Goal: Task Accomplishment & Management: Use online tool/utility

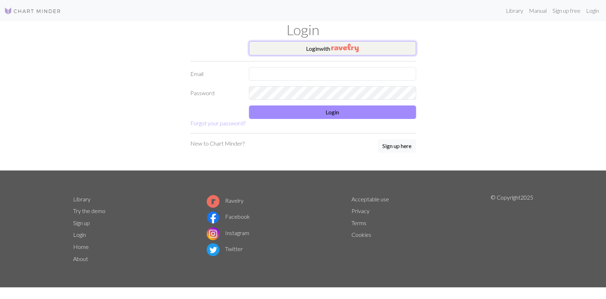
click at [330, 45] on button "Login with" at bounding box center [332, 48] width 167 height 14
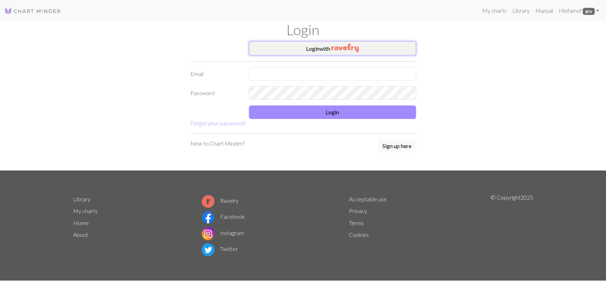
click at [305, 48] on button "Login with" at bounding box center [332, 48] width 167 height 14
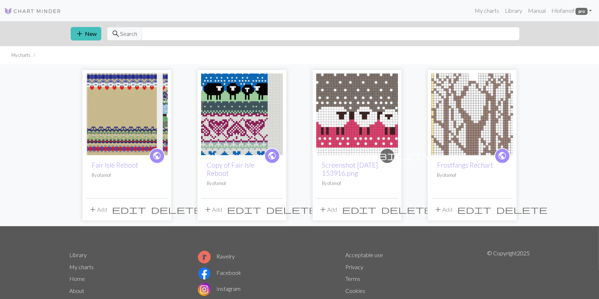
scroll to position [37, 0]
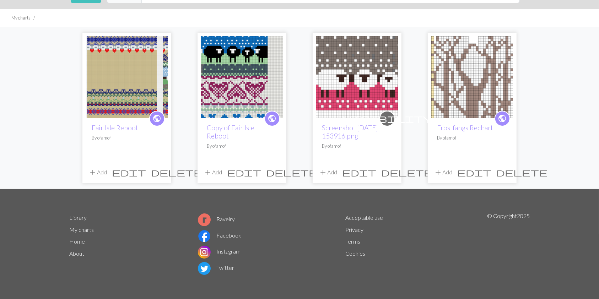
click at [118, 95] on img at bounding box center [127, 77] width 82 height 82
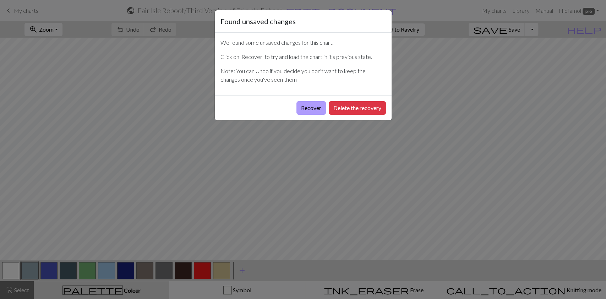
click at [307, 108] on button "Recover" at bounding box center [311, 107] width 29 height 13
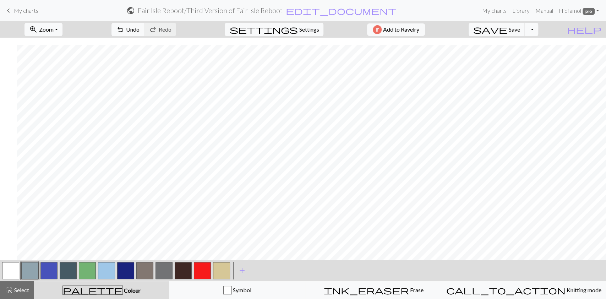
scroll to position [591, 954]
click at [54, 30] on span "Zoom" at bounding box center [46, 29] width 15 height 7
click at [59, 87] on button "50%" at bounding box center [53, 85] width 56 height 11
click at [54, 29] on span "Zoom" at bounding box center [46, 29] width 15 height 7
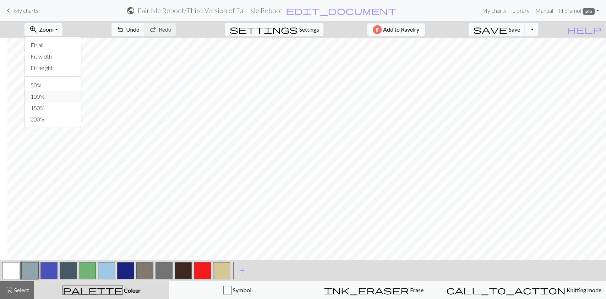
click at [65, 97] on button "100%" at bounding box center [53, 96] width 56 height 11
click at [307, 27] on span "Settings" at bounding box center [309, 29] width 20 height 9
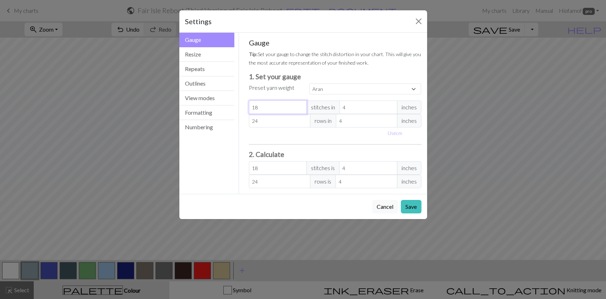
click at [264, 110] on input "18" at bounding box center [278, 107] width 58 height 13
select select "custom"
type input "1"
type input "0"
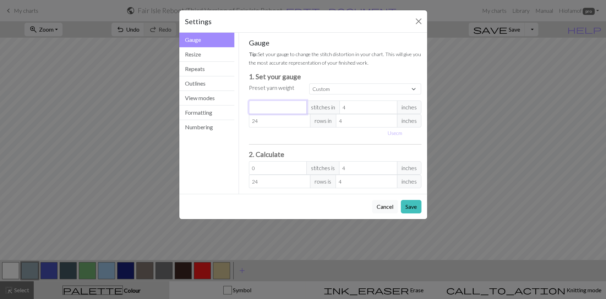
type input "2"
type input "20"
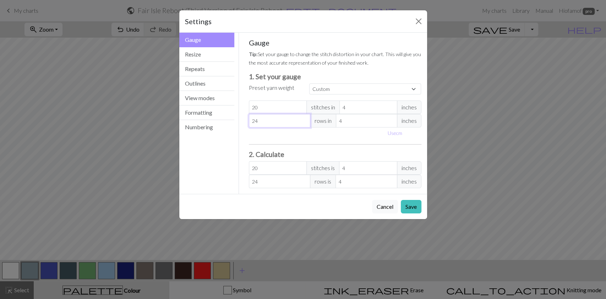
click at [267, 121] on input "24" at bounding box center [279, 120] width 61 height 13
click at [409, 206] on button "Save" at bounding box center [411, 206] width 21 height 13
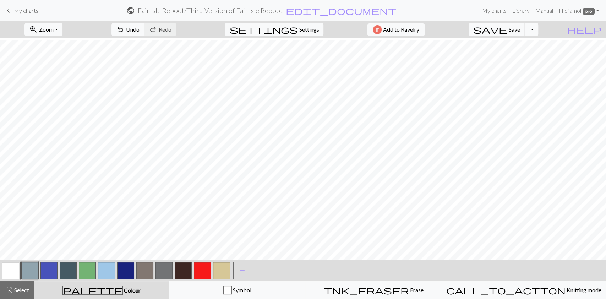
scroll to position [339, 13]
click at [301, 31] on span "Settings" at bounding box center [309, 29] width 20 height 9
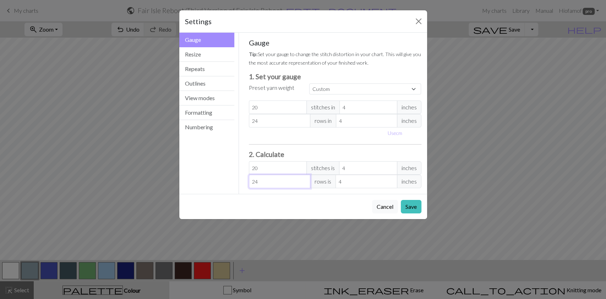
drag, startPoint x: 281, startPoint y: 184, endPoint x: 173, endPoint y: 180, distance: 108.1
click at [173, 180] on div "Settings Gauge Gauge Resize Repeats Outlines View modes Formatting Numbering Ga…" at bounding box center [303, 149] width 606 height 299
type input "4"
type input "0.67"
type input "46"
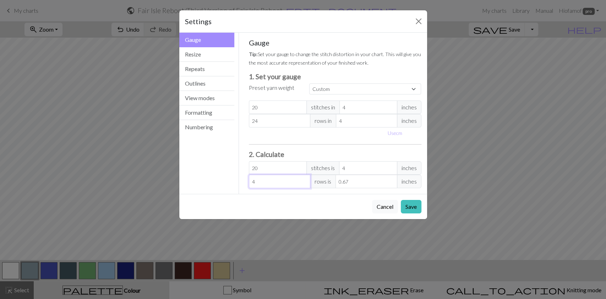
type input "7.67"
type input "46"
click at [409, 208] on button "Save" at bounding box center [411, 206] width 21 height 13
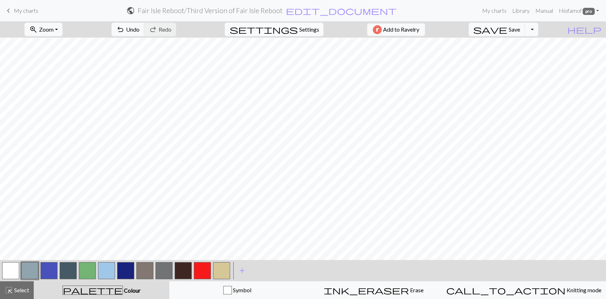
click at [299, 28] on span "Settings" at bounding box center [309, 29] width 20 height 9
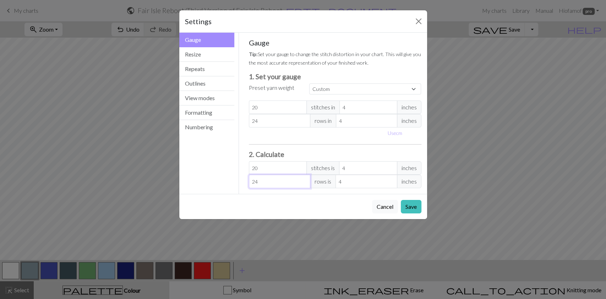
drag, startPoint x: 270, startPoint y: 180, endPoint x: 201, endPoint y: 183, distance: 69.0
click at [201, 183] on div "Gauge Gauge Resize Repeats Outlines View modes Formatting Numbering Gauge Resiz…" at bounding box center [303, 113] width 256 height 161
type input "0"
type input "4"
type input "0.67"
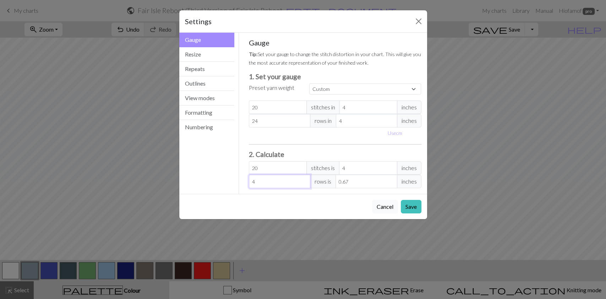
type input "46"
type input "7.67"
type input "46"
click at [384, 207] on button "Cancel" at bounding box center [385, 206] width 26 height 13
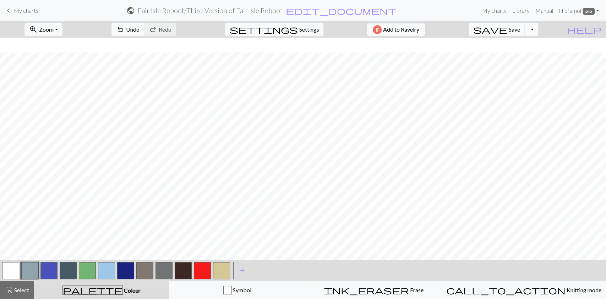
scroll to position [434, 13]
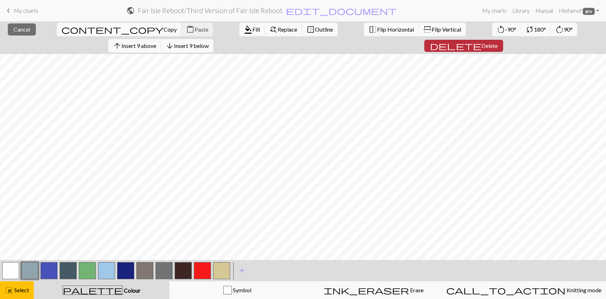
click at [498, 42] on span "Delete" at bounding box center [489, 45] width 16 height 7
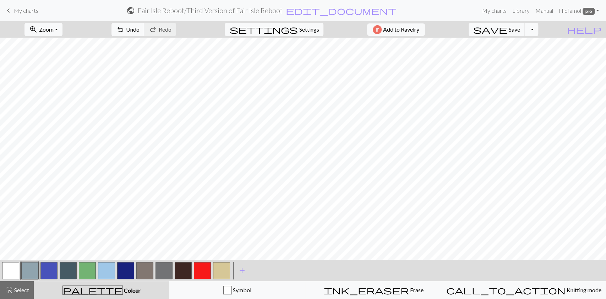
scroll to position [369, 13]
click at [91, 266] on button "button" at bounding box center [87, 270] width 17 height 17
click at [140, 29] on span "Undo" at bounding box center [132, 29] width 13 height 7
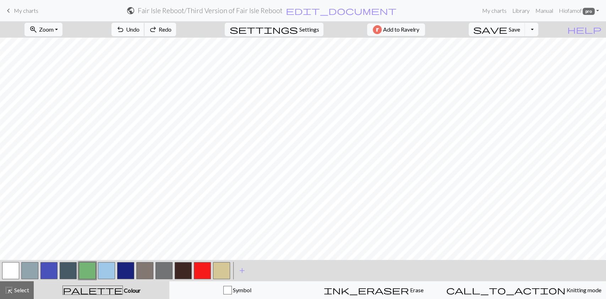
click at [140, 29] on span "Undo" at bounding box center [132, 29] width 13 height 7
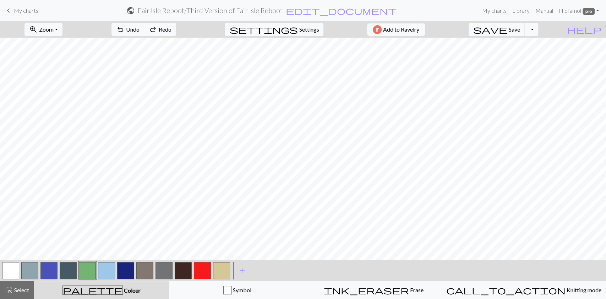
click at [79, 269] on button "button" at bounding box center [87, 270] width 17 height 17
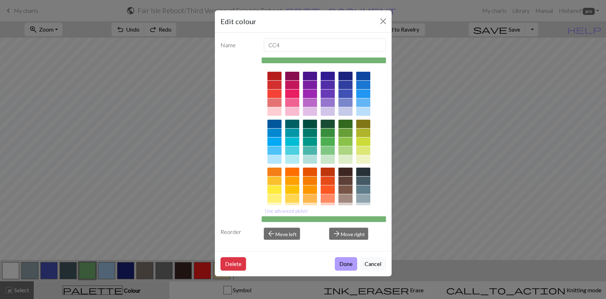
click at [342, 263] on button "Done" at bounding box center [346, 263] width 22 height 13
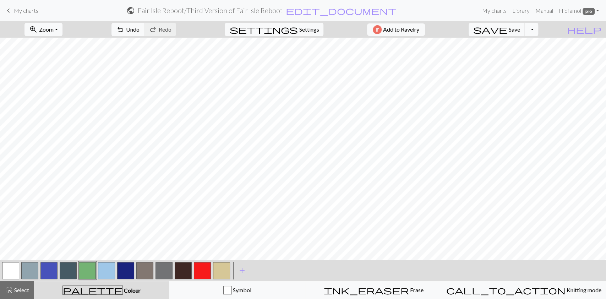
click at [69, 269] on button "button" at bounding box center [68, 270] width 17 height 17
click at [85, 267] on button "button" at bounding box center [87, 270] width 17 height 17
click at [123, 270] on button "button" at bounding box center [125, 270] width 17 height 17
click at [148, 270] on button "button" at bounding box center [144, 270] width 17 height 17
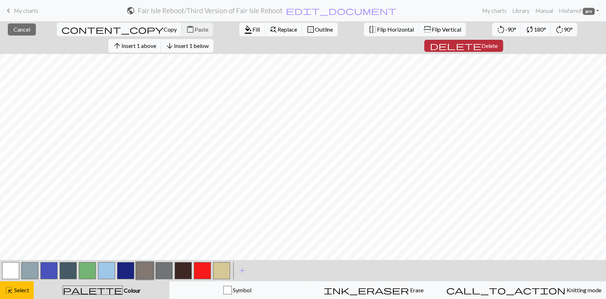
click at [498, 42] on span "Delete" at bounding box center [489, 45] width 16 height 7
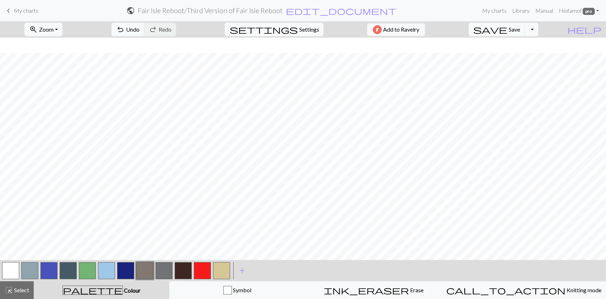
scroll to position [486, 13]
click at [54, 29] on span "Zoom" at bounding box center [46, 29] width 15 height 7
click at [63, 84] on button "50%" at bounding box center [53, 85] width 56 height 11
click at [63, 31] on button "zoom_in Zoom Zoom" at bounding box center [44, 29] width 38 height 13
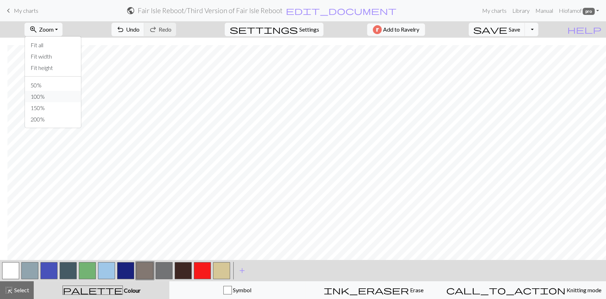
click at [60, 98] on button "100%" at bounding box center [53, 96] width 56 height 11
click at [296, 25] on button "settings Settings" at bounding box center [274, 29] width 99 height 13
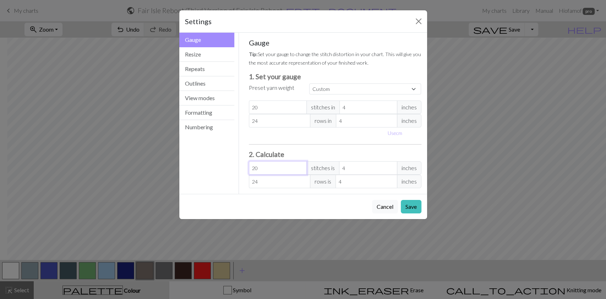
drag, startPoint x: 267, startPoint y: 165, endPoint x: 198, endPoint y: 163, distance: 69.6
click at [198, 163] on div "Gauge Gauge Resize Repeats Outlines View modes Formatting Numbering Gauge Resiz…" at bounding box center [303, 113] width 256 height 161
type input "4"
type input "0.8"
type input "46"
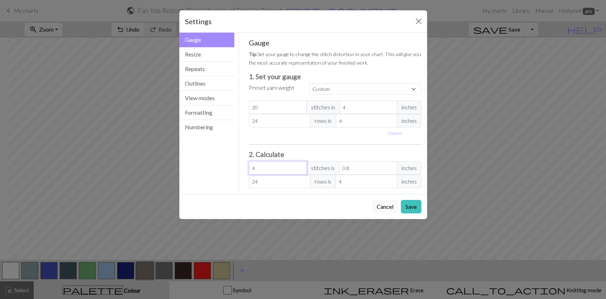
type input "9.2"
type input "46"
click at [412, 206] on button "Save" at bounding box center [411, 206] width 21 height 13
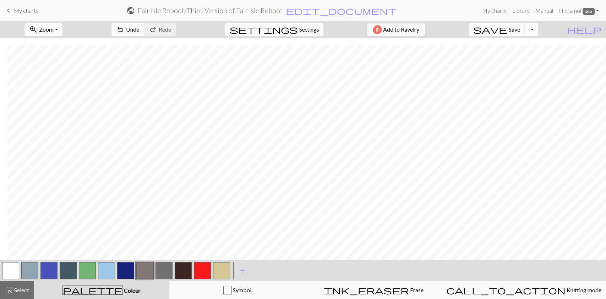
scroll to position [385, 1149]
click at [63, 269] on button "button" at bounding box center [68, 270] width 17 height 17
